Goal: Task Accomplishment & Management: Manage account settings

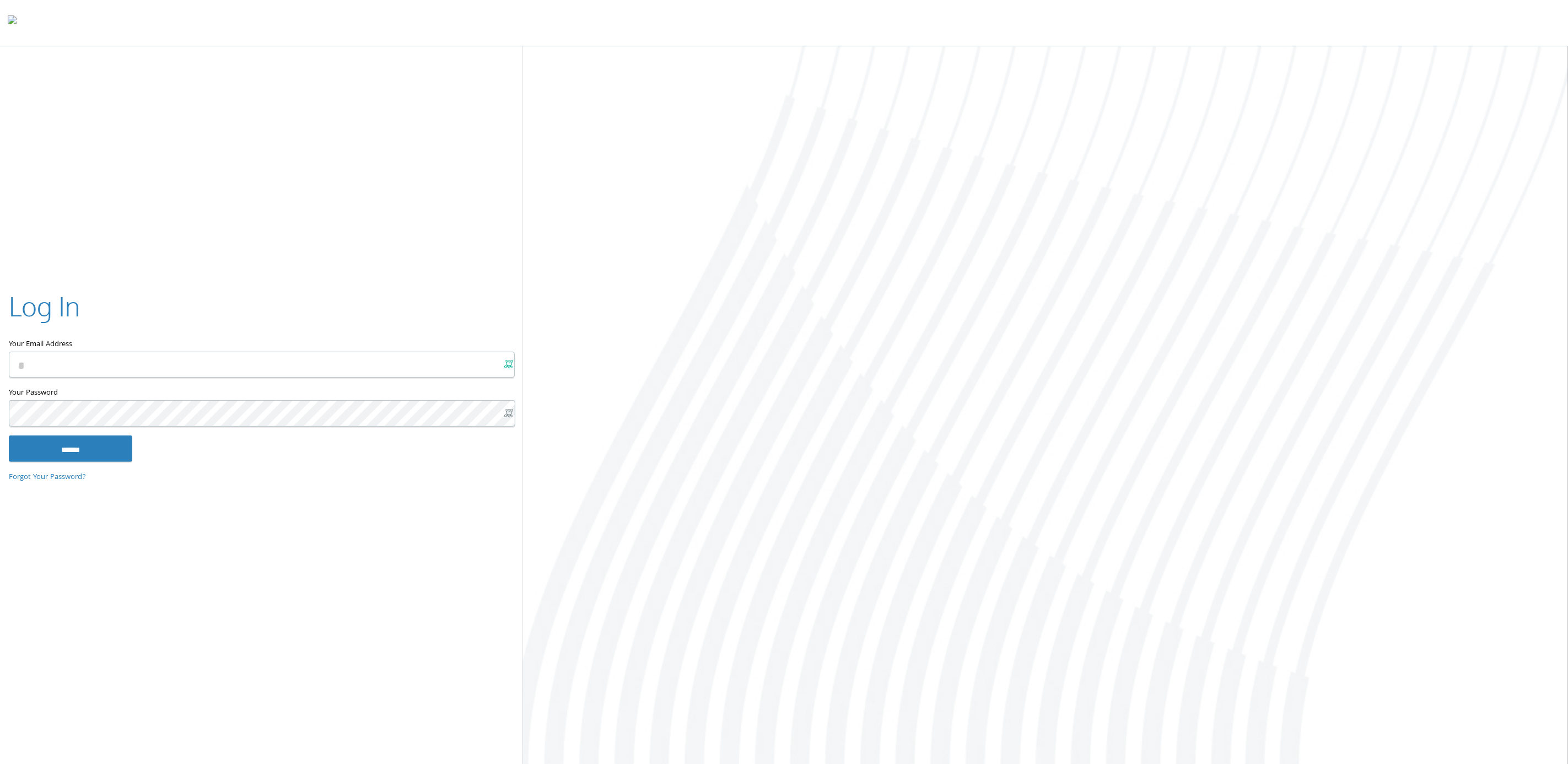
click at [505, 360] on x-icon-mmdb5 at bounding box center [508, 365] width 9 height 9
type input "**********"
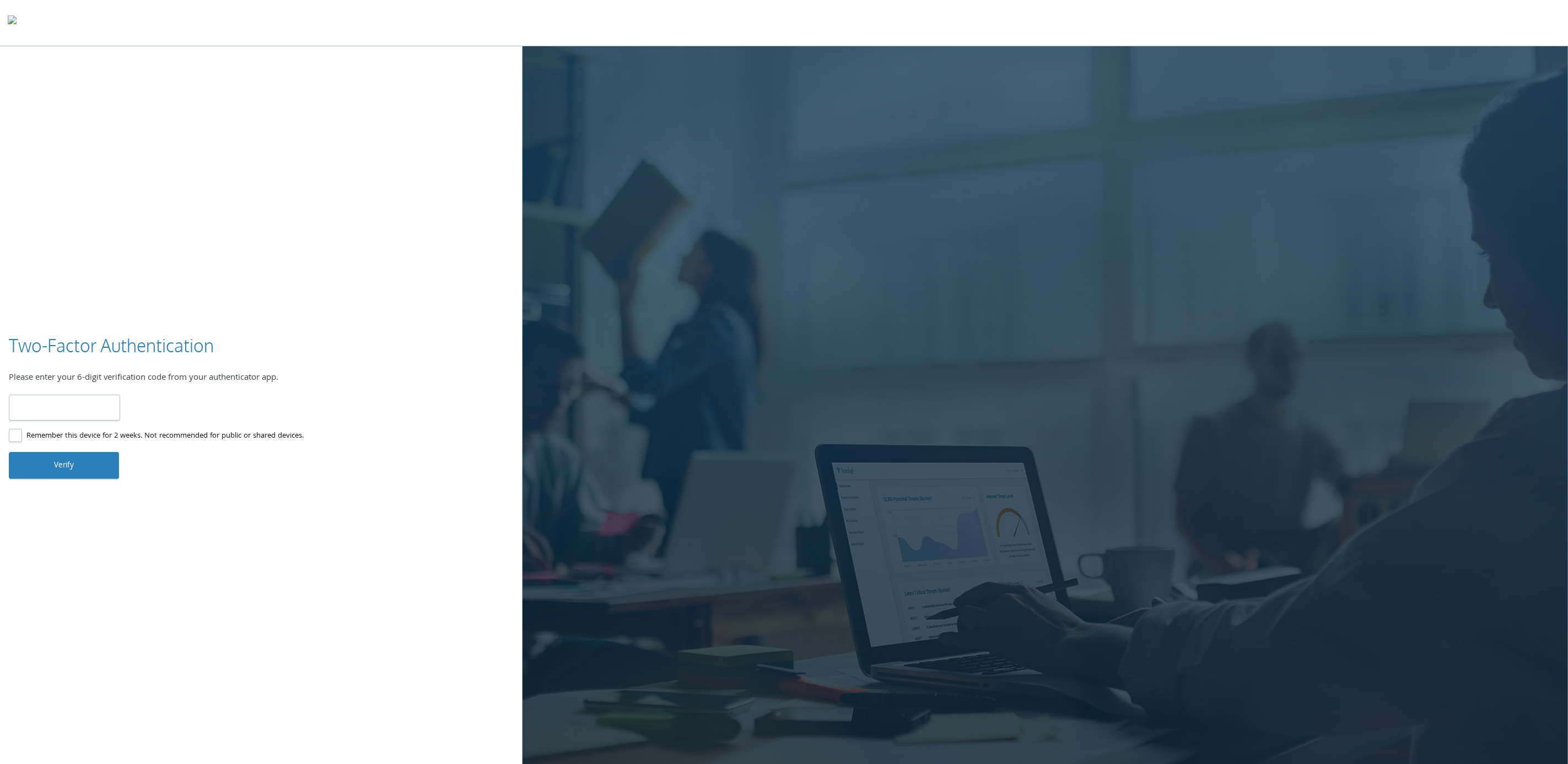
click at [61, 410] on input "number" at bounding box center [65, 407] width 111 height 26
type input "******"
